Goal: Information Seeking & Learning: Learn about a topic

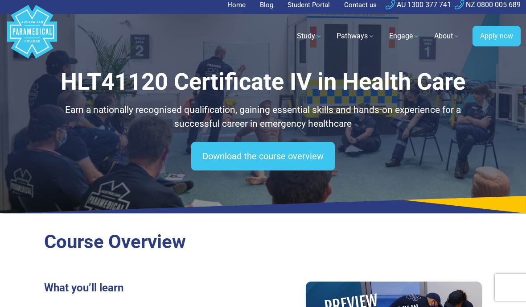
click at [299, 158] on link "Download the course overview" at bounding box center [263, 156] width 144 height 29
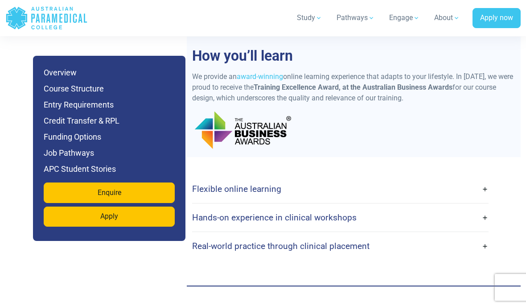
scroll to position [1703, 0]
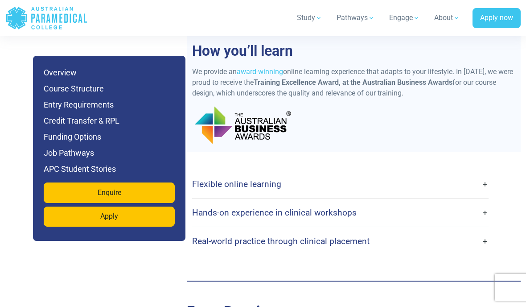
click at [481, 202] on link "Hands-on experience in clinical workshops" at bounding box center [340, 212] width 297 height 21
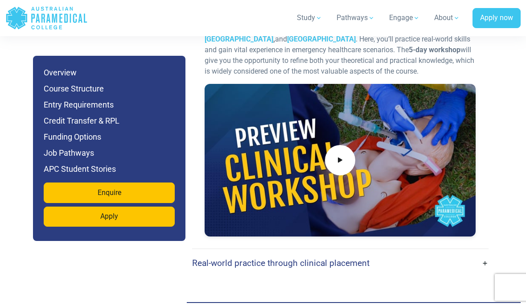
scroll to position [1942, 0]
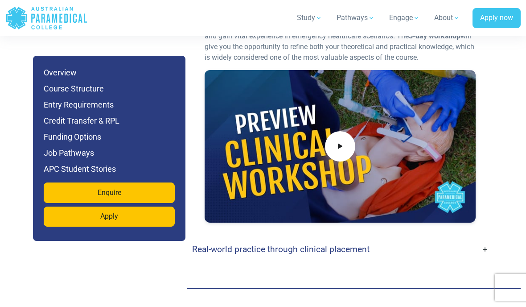
click at [479, 239] on link "Real-world practice through clinical placement" at bounding box center [340, 249] width 297 height 21
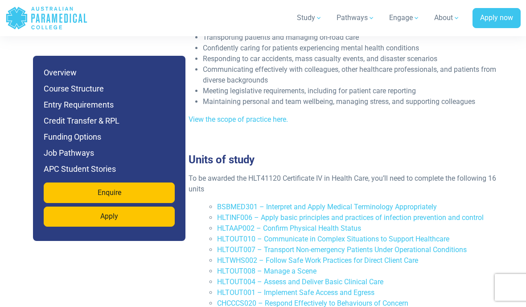
scroll to position [1354, 0]
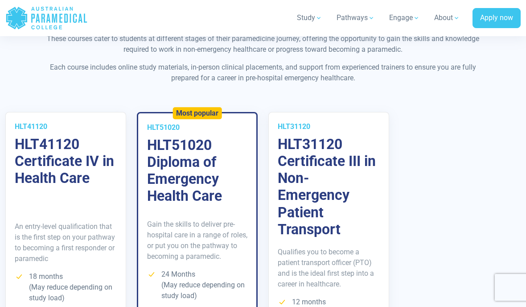
scroll to position [894, 0]
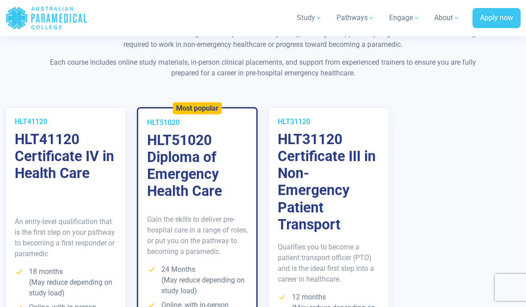
click at [98, 216] on p "An entry-level qualification that is the first step on your pathway to becoming…" at bounding box center [66, 237] width 102 height 43
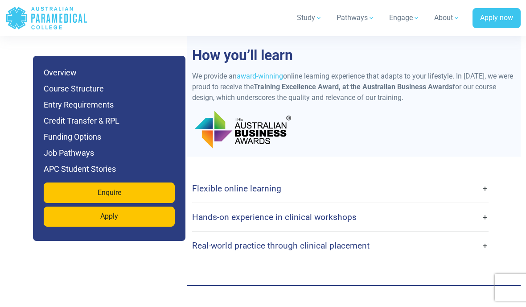
scroll to position [1709, 0]
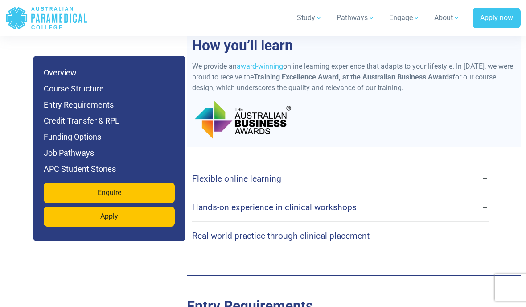
click at [483, 169] on link "Flexible online learning" at bounding box center [340, 178] width 297 height 21
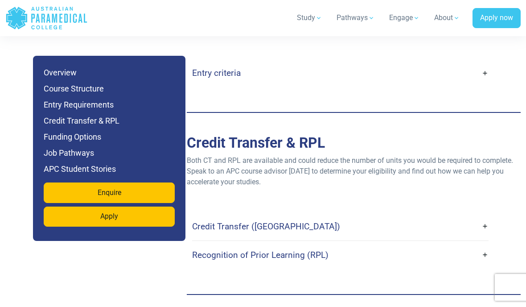
scroll to position [2302, 0]
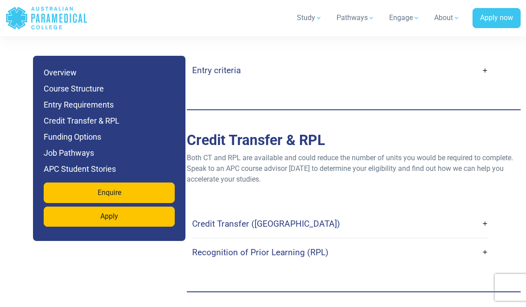
click at [488, 213] on link "Credit Transfer ([GEOGRAPHIC_DATA])" at bounding box center [340, 223] width 297 height 21
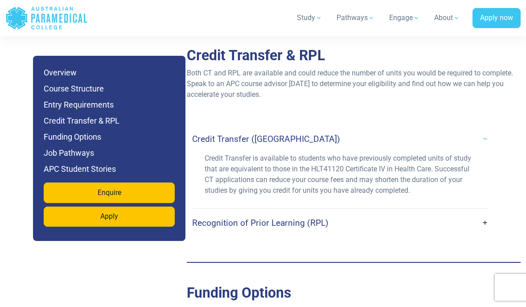
scroll to position [2375, 0]
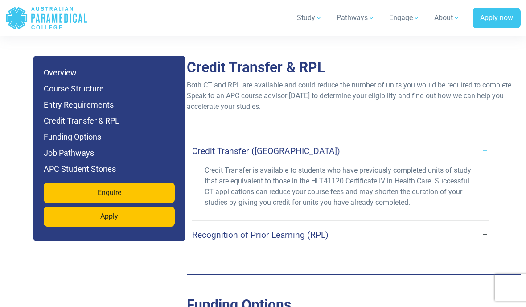
click at [482, 224] on link "Recognition of Prior Learning (RPL)" at bounding box center [340, 234] width 297 height 21
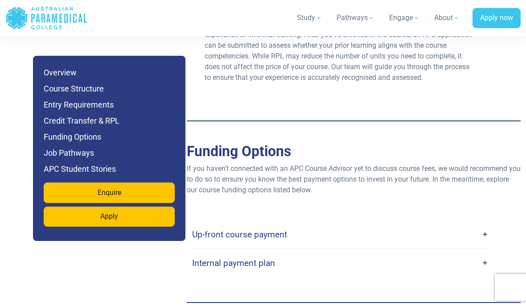
scroll to position [2606, 0]
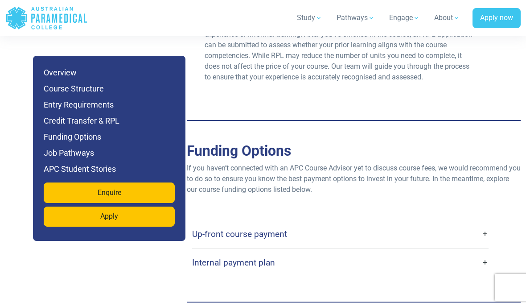
click at [484, 223] on link "Up-front course payment" at bounding box center [340, 233] width 297 height 21
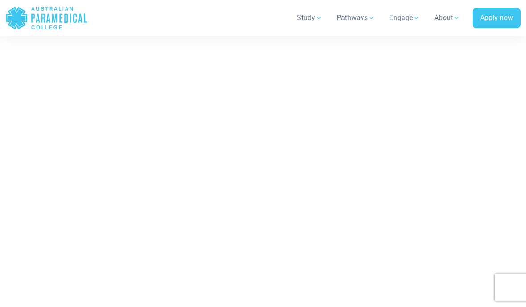
scroll to position [5084, 0]
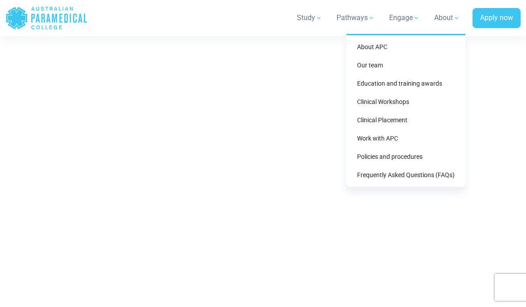
click at [403, 100] on link "Clinical Workshops" at bounding box center [406, 102] width 112 height 17
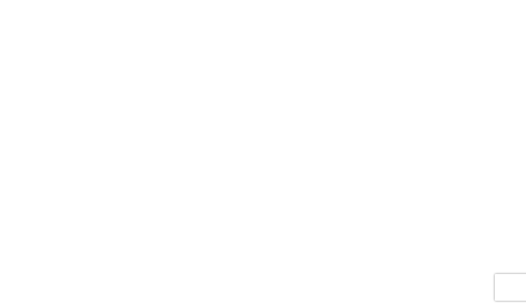
scroll to position [5120, 0]
